Goal: Task Accomplishment & Management: Manage account settings

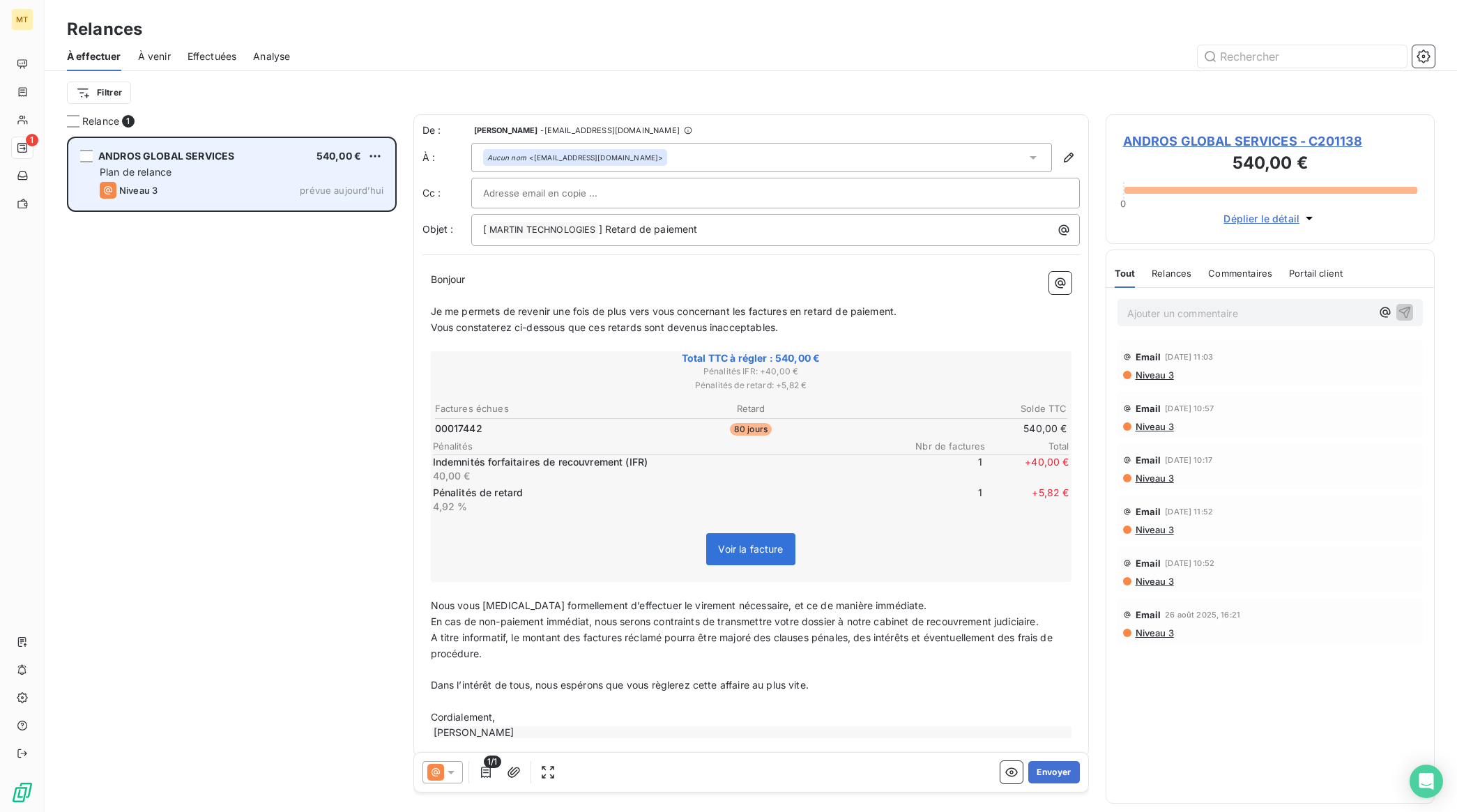
scroll to position [663, 316]
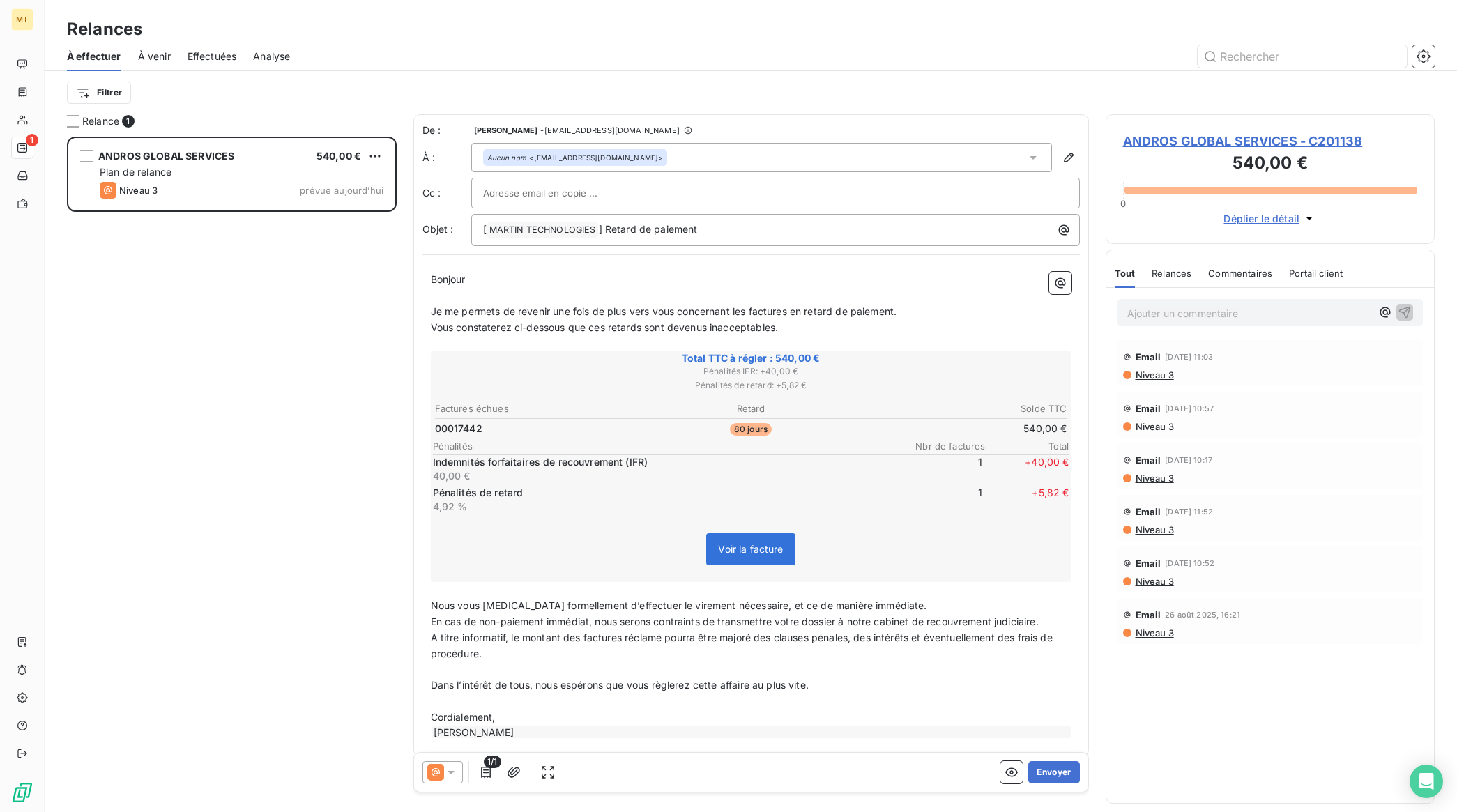
click at [200, 60] on span "Effectuées" at bounding box center [212, 56] width 49 height 14
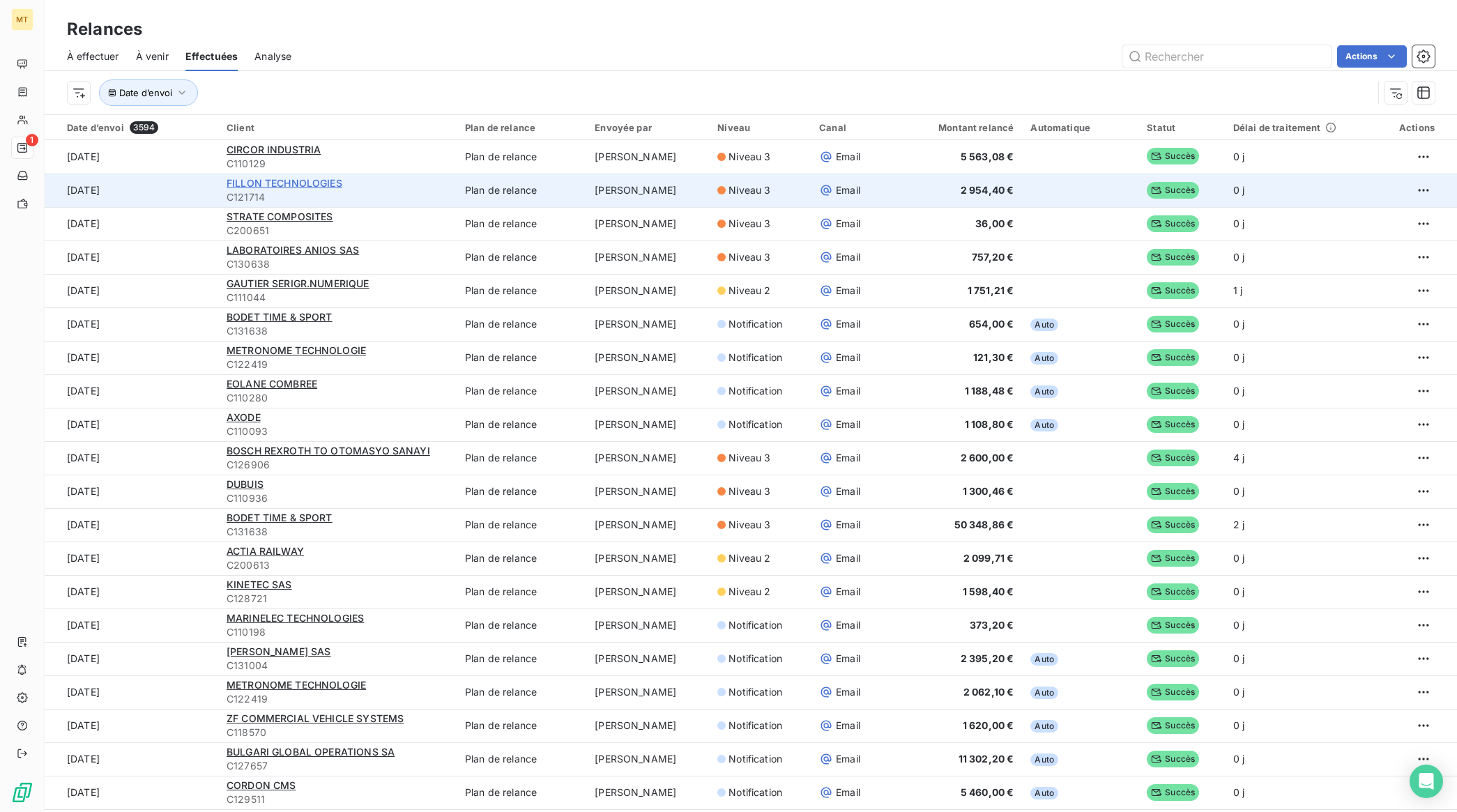
click at [281, 181] on span "FILLON TECHNOLOGIES" at bounding box center [285, 183] width 116 height 12
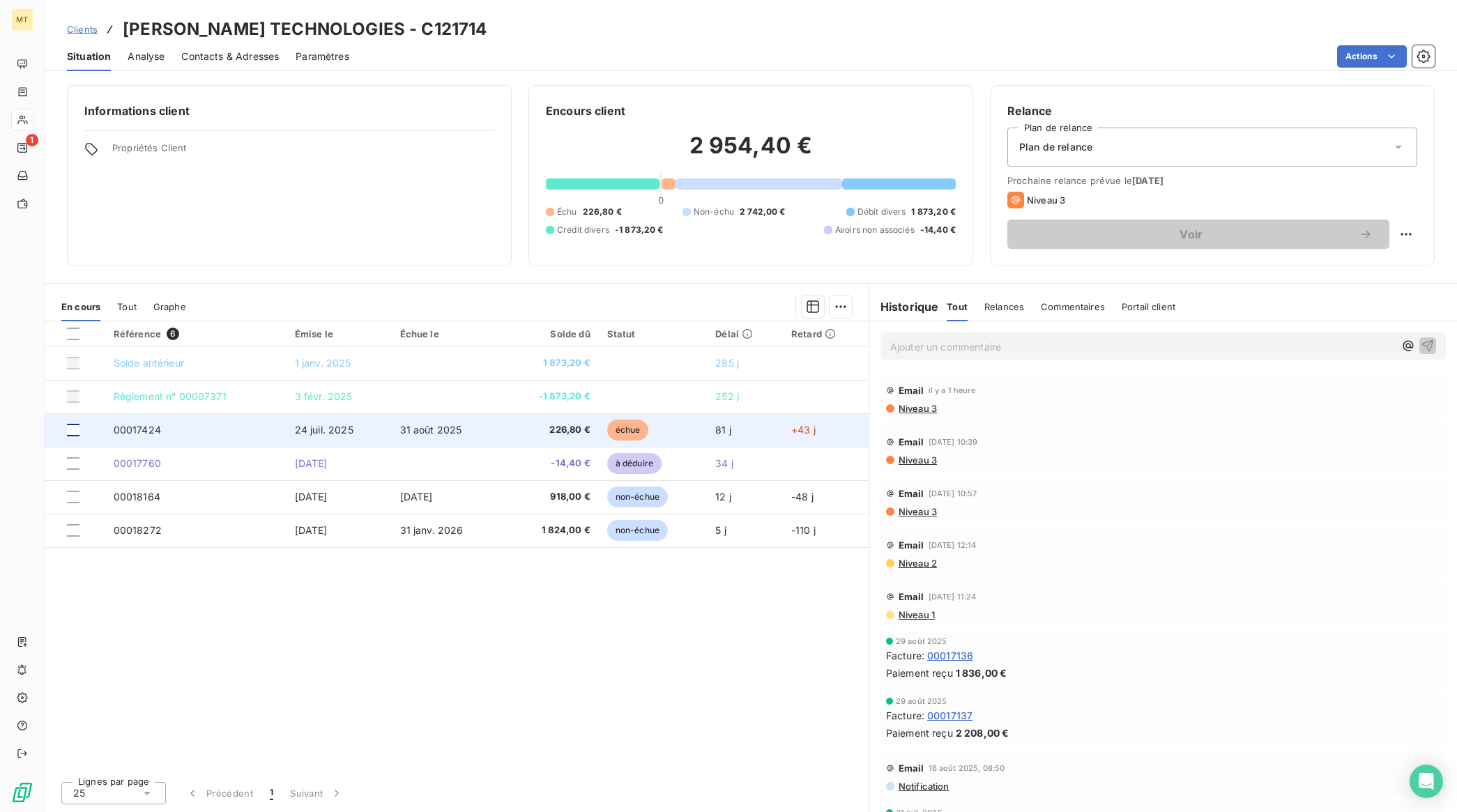
click at [68, 429] on div at bounding box center [73, 430] width 13 height 13
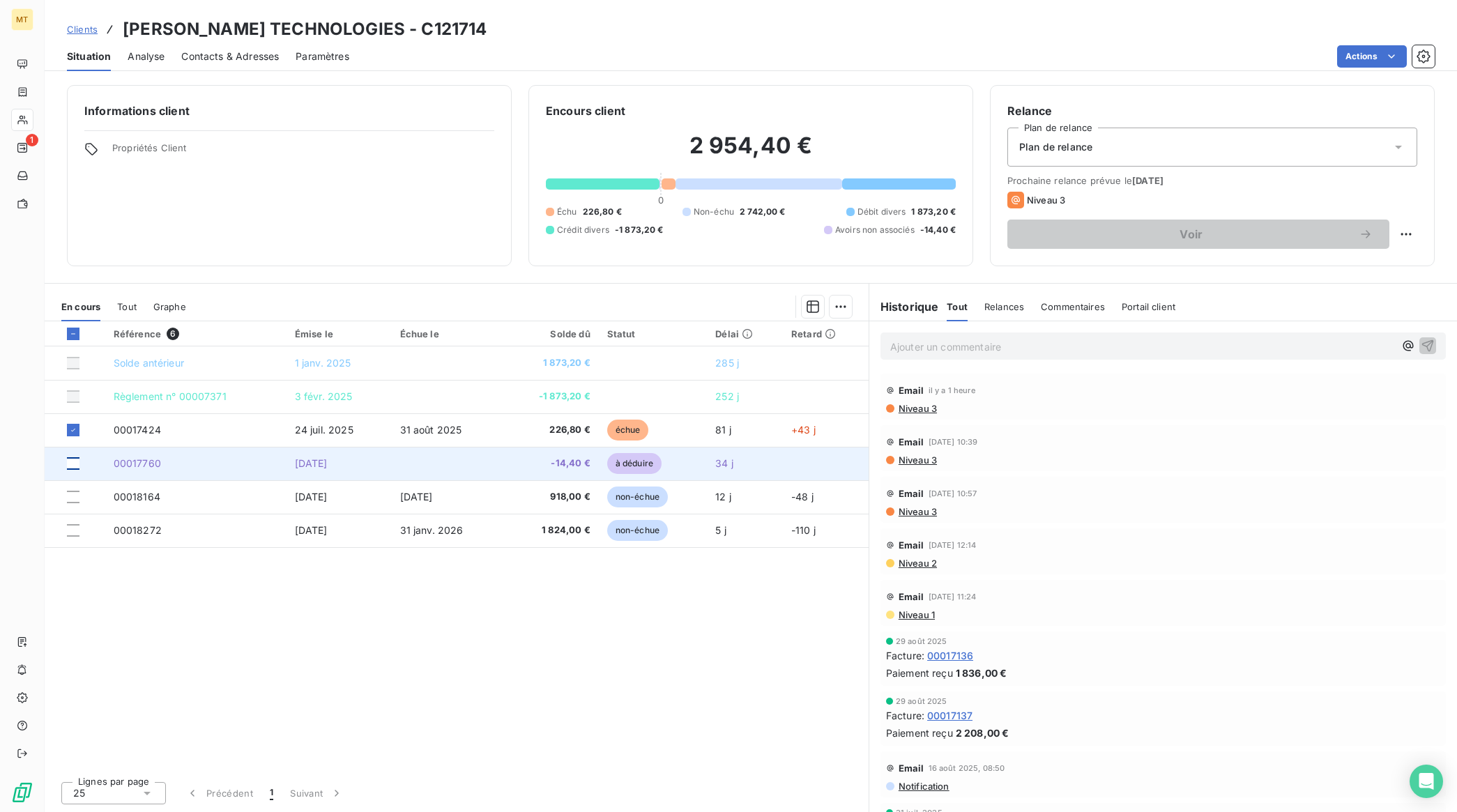
click at [77, 468] on div at bounding box center [73, 463] width 13 height 13
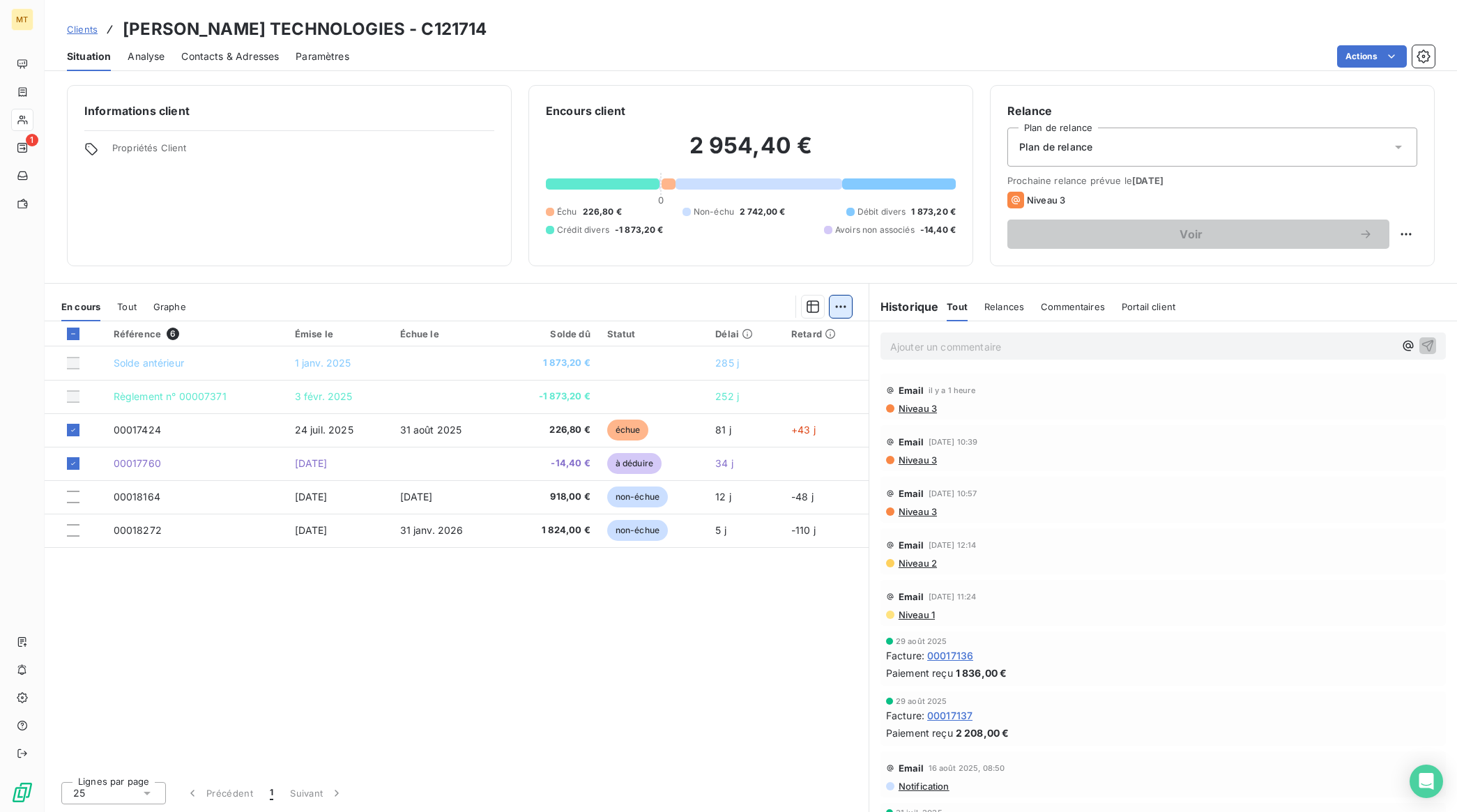
click at [848, 304] on html "MT 1 Clients [PERSON_NAME] TECHNOLOGIES - C121714 Situation Analyse Contacts & …" at bounding box center [728, 406] width 1457 height 812
click at [747, 359] on div "Ajouter une promesse de paiement (1 facture)" at bounding box center [722, 363] width 246 height 22
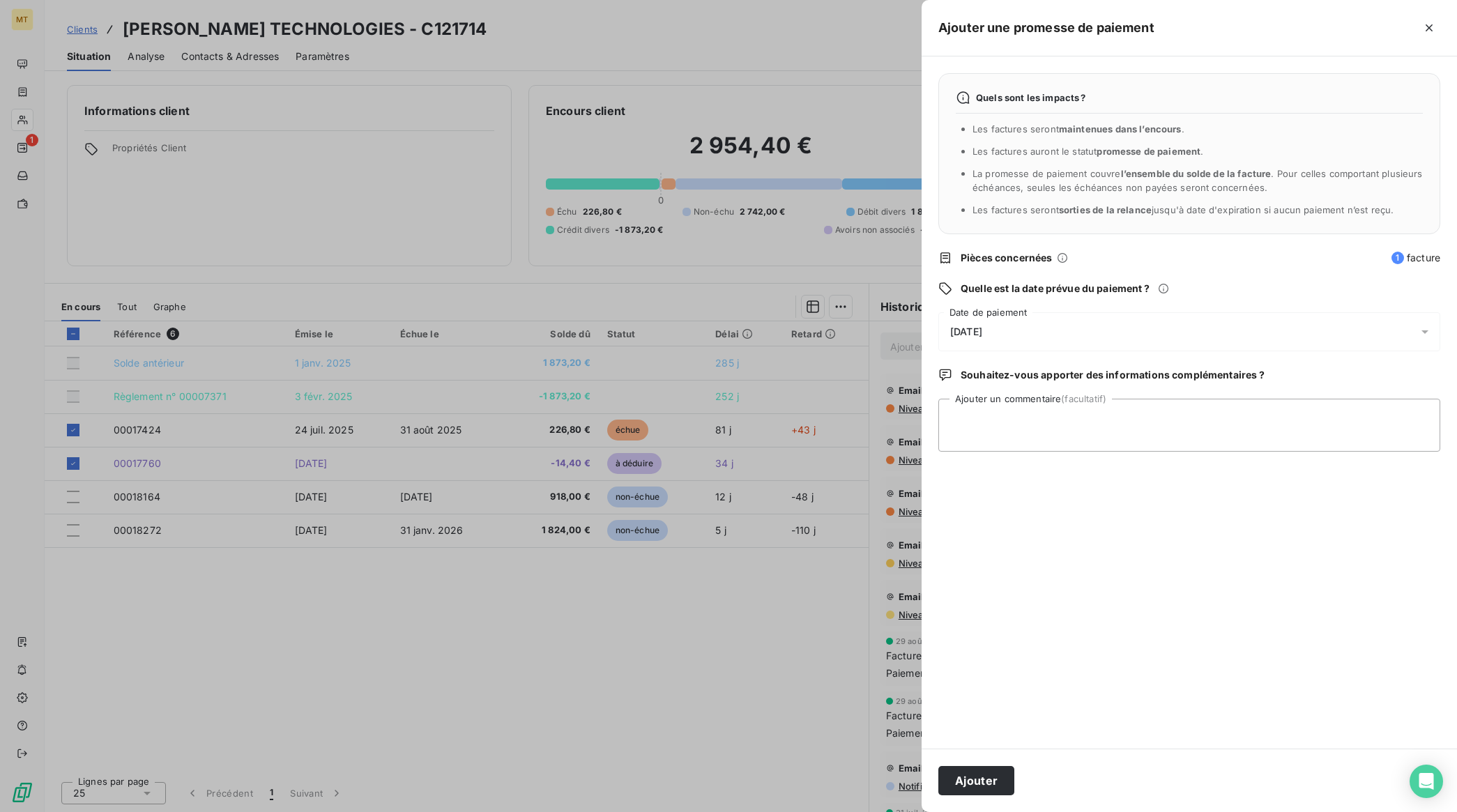
click at [1002, 319] on div "[DATE]" at bounding box center [1189, 331] width 502 height 39
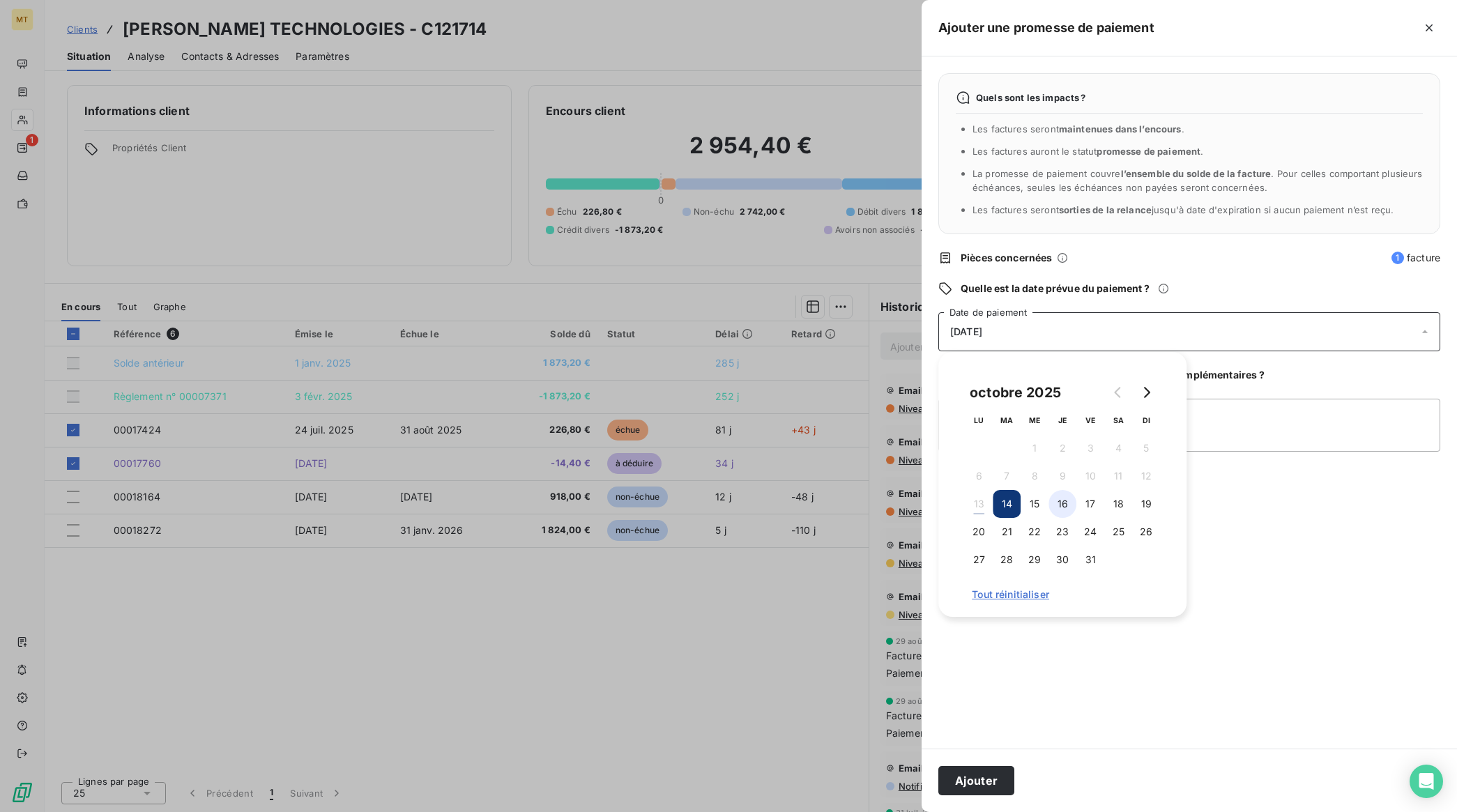
click at [1063, 501] on button "16" at bounding box center [1062, 504] width 28 height 28
click at [981, 785] on button "Ajouter" at bounding box center [976, 781] width 76 height 29
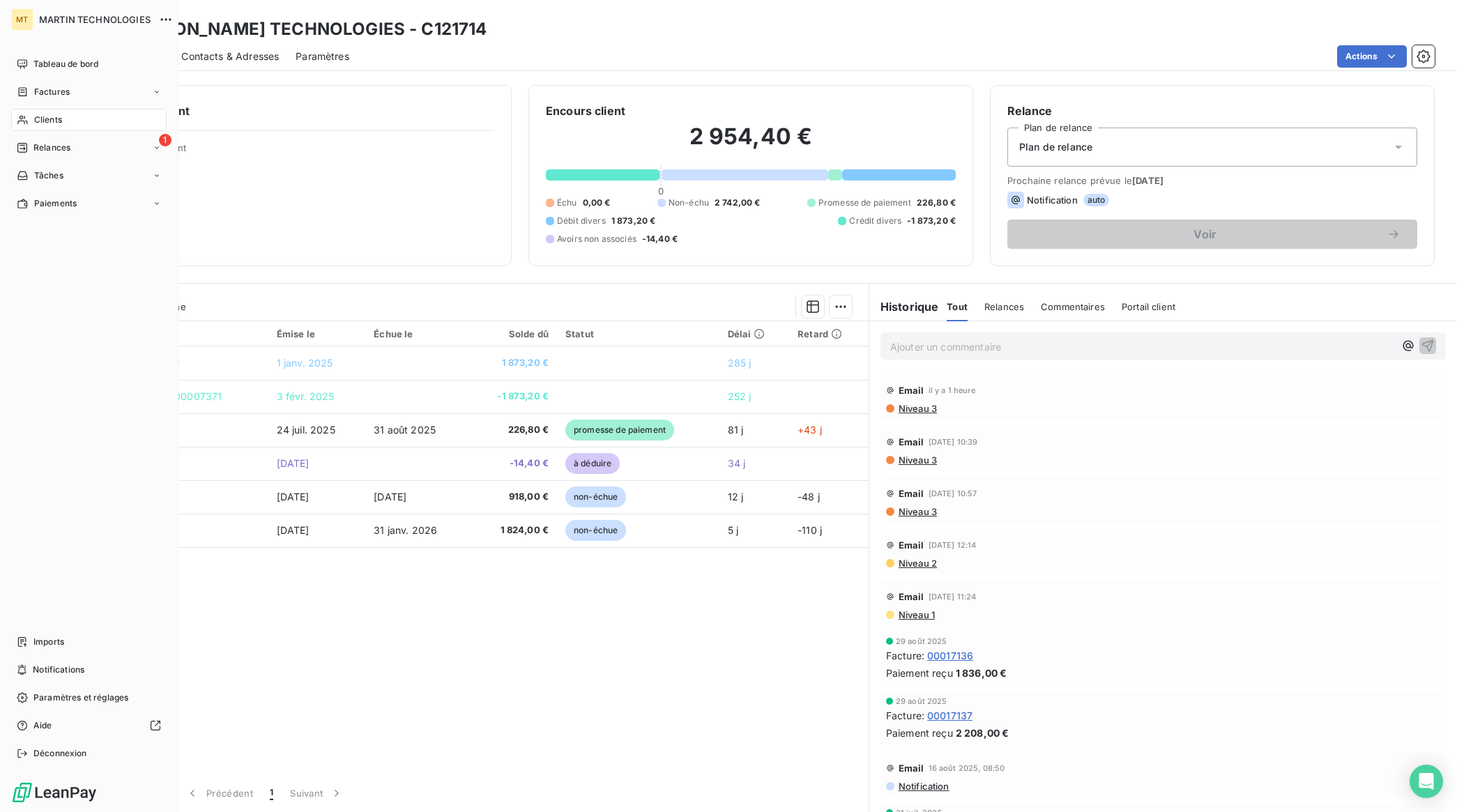
click at [41, 144] on span "Relances" at bounding box center [52, 147] width 37 height 13
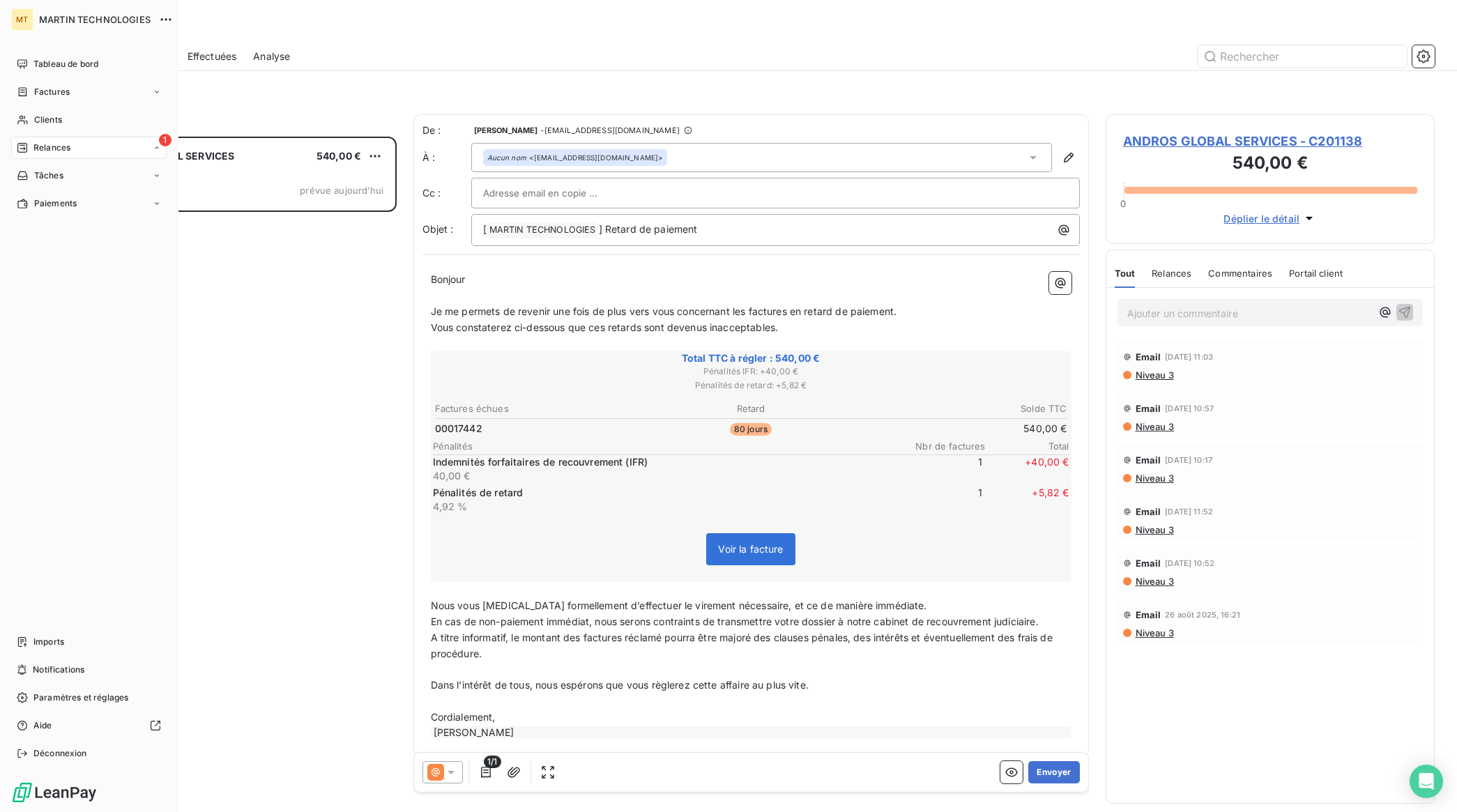
scroll to position [663, 316]
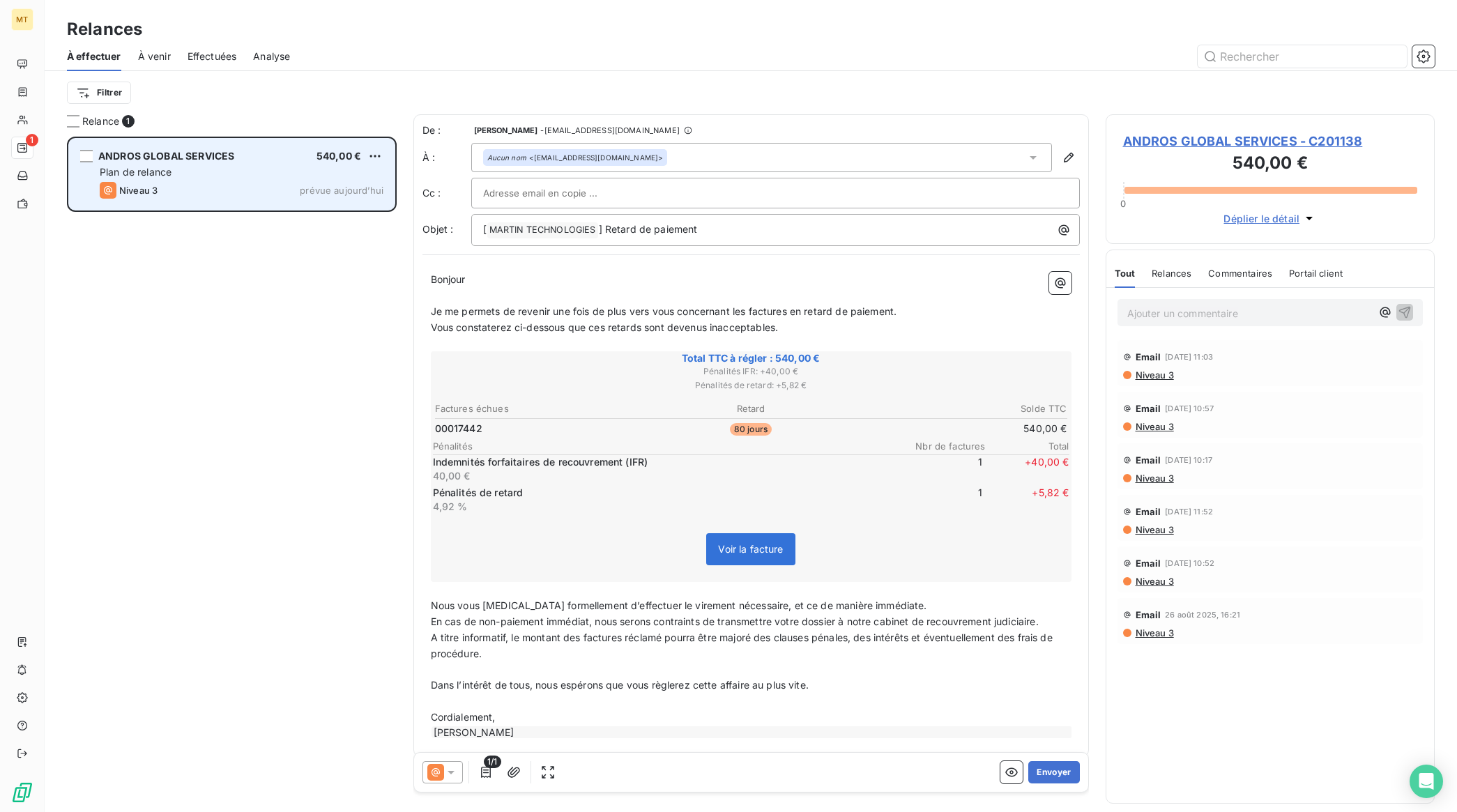
click at [191, 172] on div "Plan de relance" at bounding box center [241, 172] width 284 height 14
